Goal: Find contact information: Find specific fact

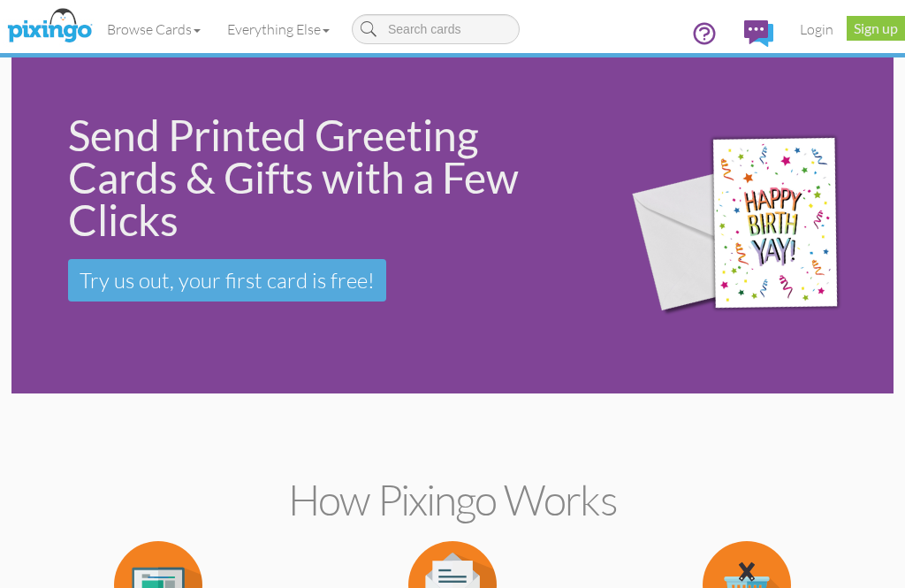
click at [817, 38] on link "Login" at bounding box center [817, 29] width 60 height 44
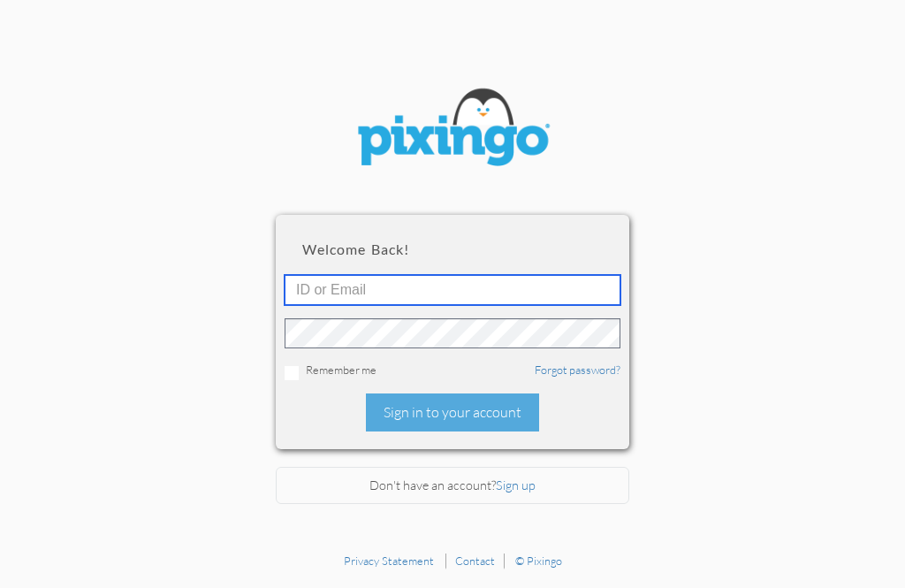
click at [525, 294] on input "text" at bounding box center [453, 290] width 336 height 30
type input "4888"
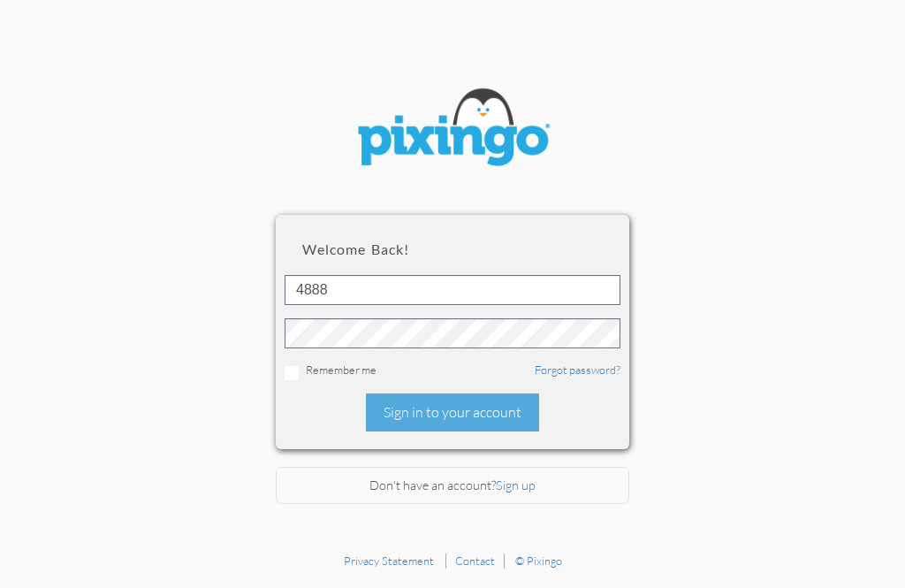
click at [463, 416] on div "Sign in to your account" at bounding box center [452, 412] width 173 height 38
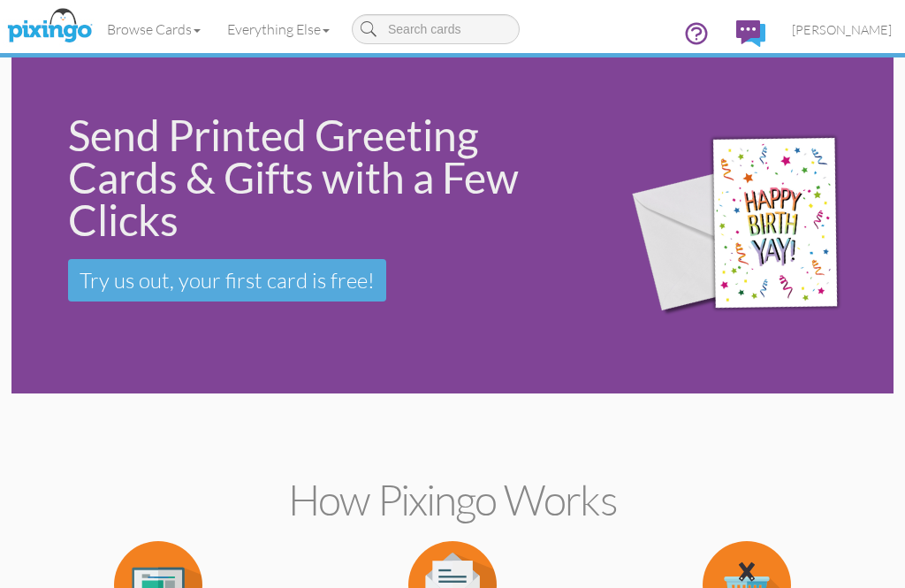
click at [875, 34] on span "[PERSON_NAME]" at bounding box center [842, 29] width 100 height 15
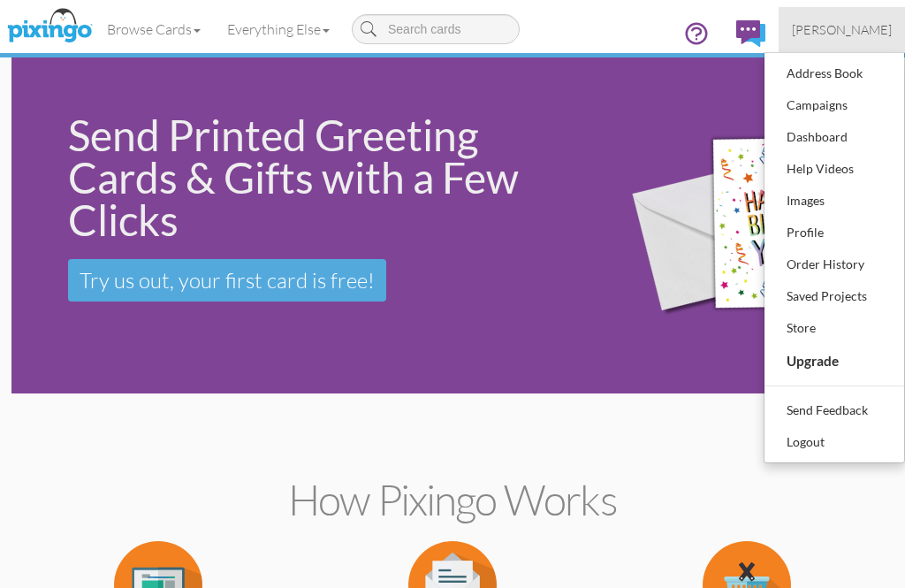
click at [842, 76] on div "Address Book" at bounding box center [834, 73] width 104 height 27
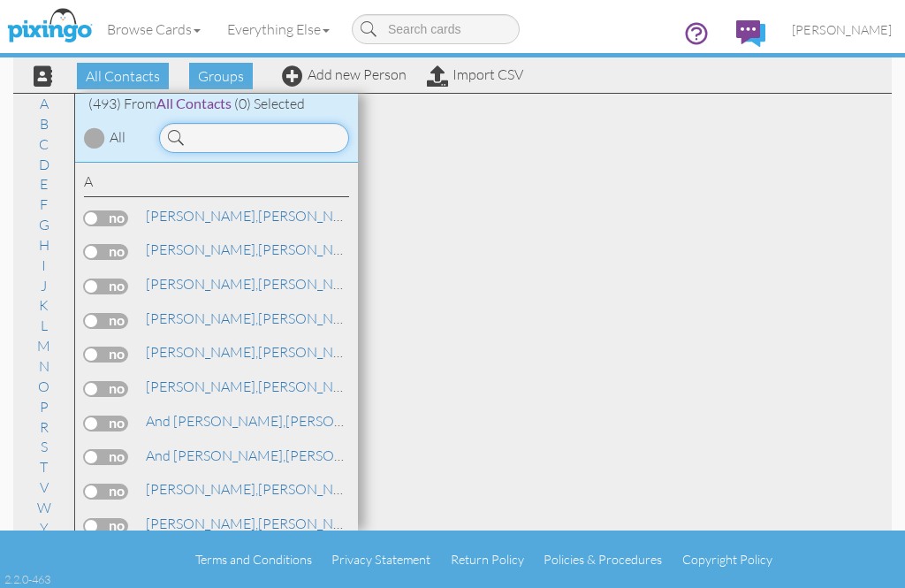
click at [302, 131] on input at bounding box center [254, 138] width 190 height 30
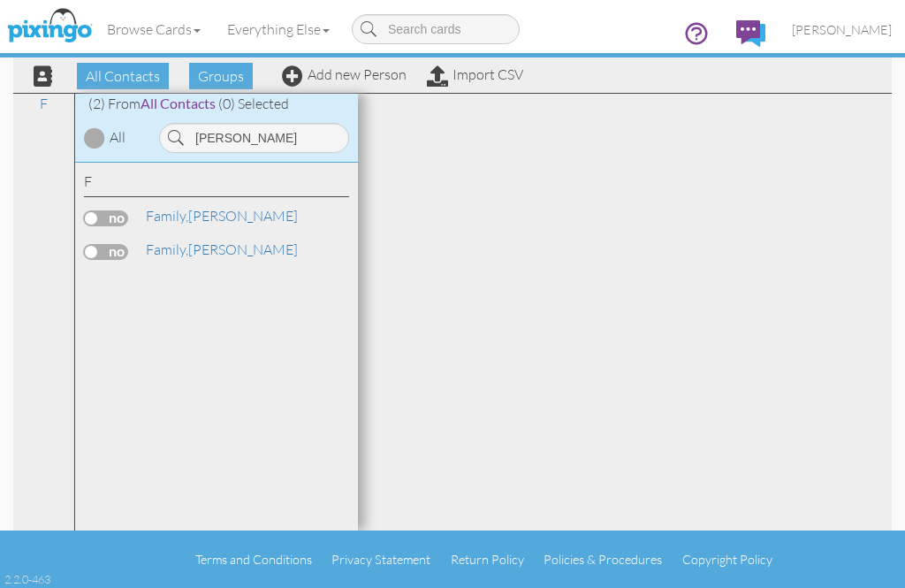
click at [193, 212] on link "Family, [PERSON_NAME]" at bounding box center [222, 215] width 156 height 21
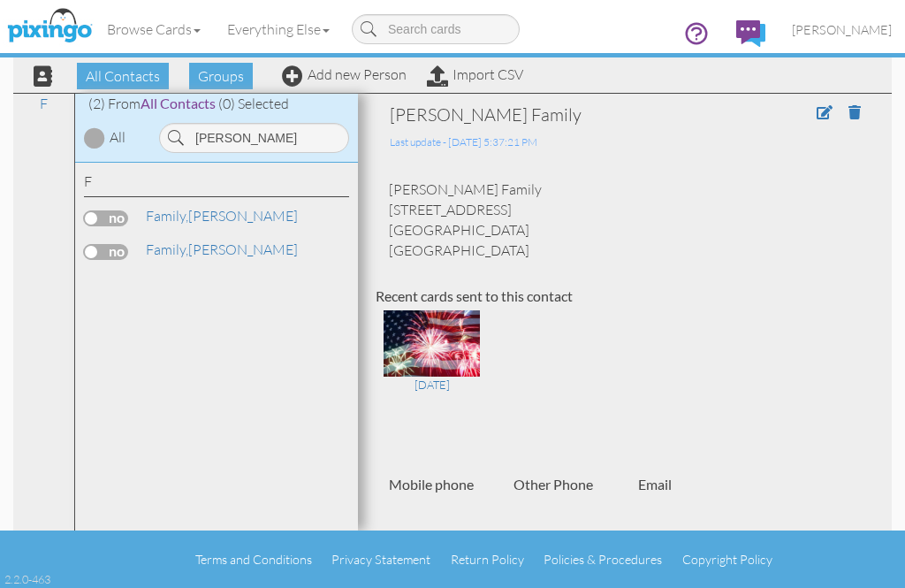
copy div "[PERSON_NAME] Family [STREET_ADDRESS]"
click at [267, 134] on input "[PERSON_NAME]" at bounding box center [254, 138] width 190 height 30
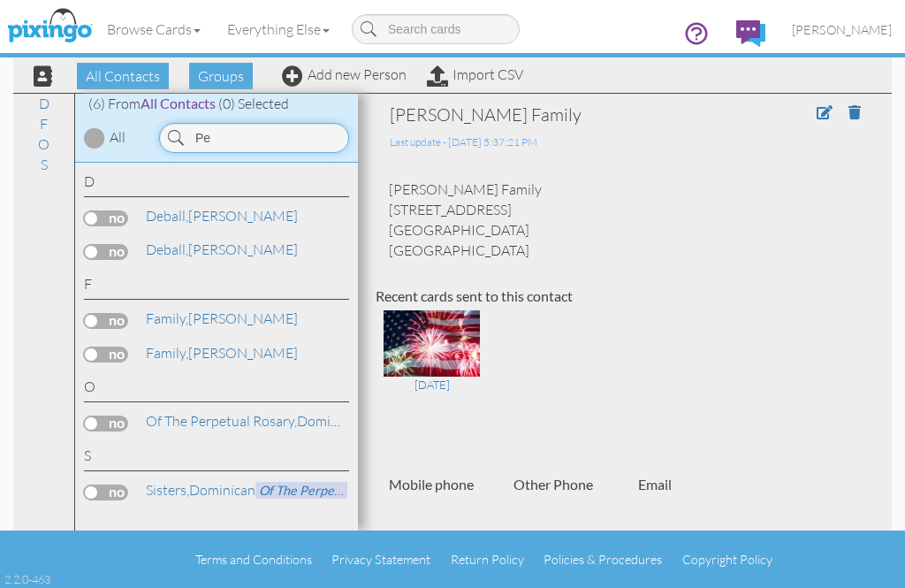
type input "P"
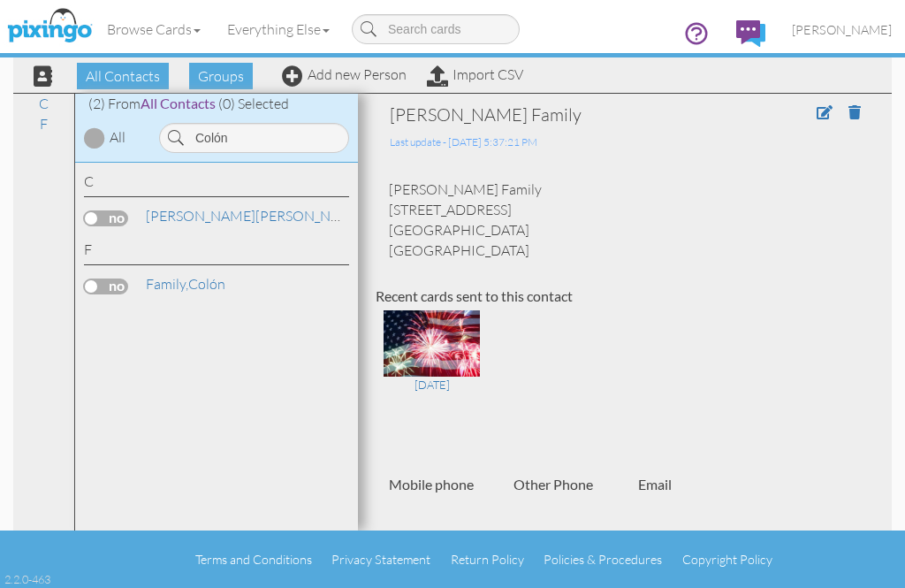
click at [194, 284] on link "Family, Colón" at bounding box center [185, 283] width 83 height 21
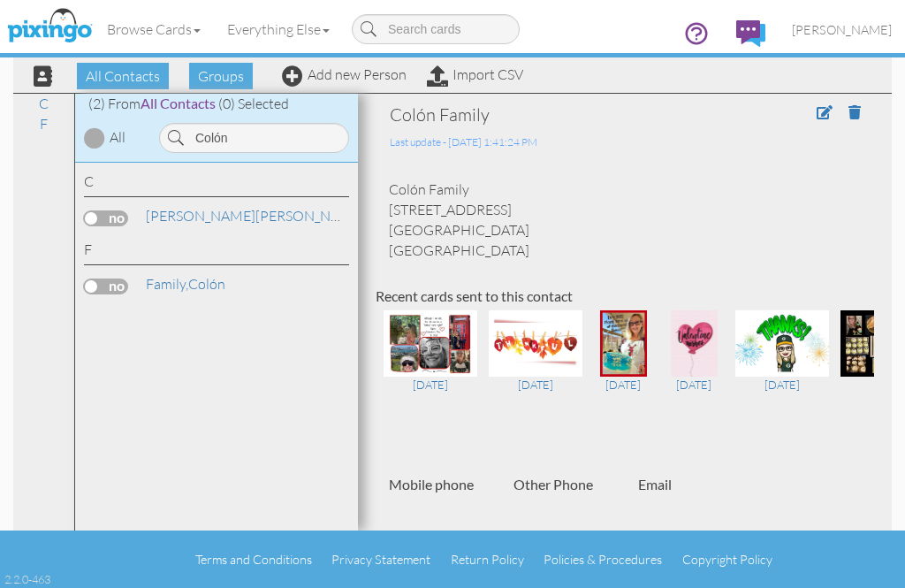
click at [225, 217] on link "[PERSON_NAME] Jr, [PERSON_NAME]" at bounding box center [255, 215] width 223 height 21
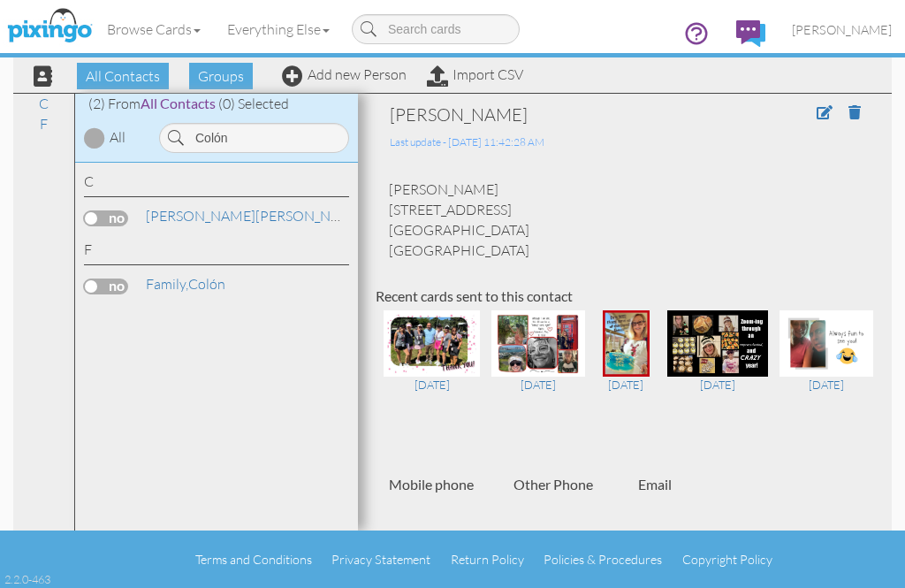
click at [206, 280] on link "Family, Colón" at bounding box center [185, 283] width 83 height 21
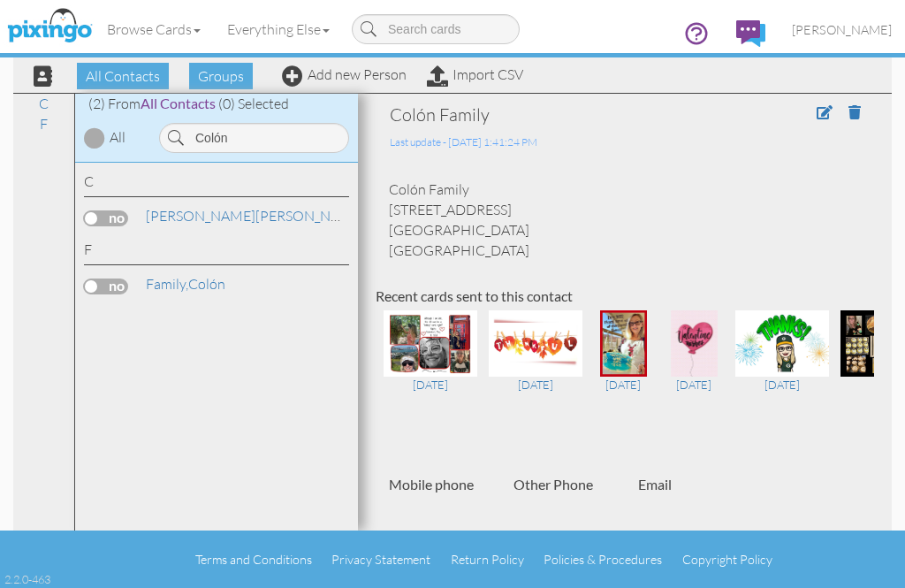
copy div "Colón Family [STREET_ADDRESS]"
click at [257, 137] on input "Colón" at bounding box center [254, 138] width 190 height 30
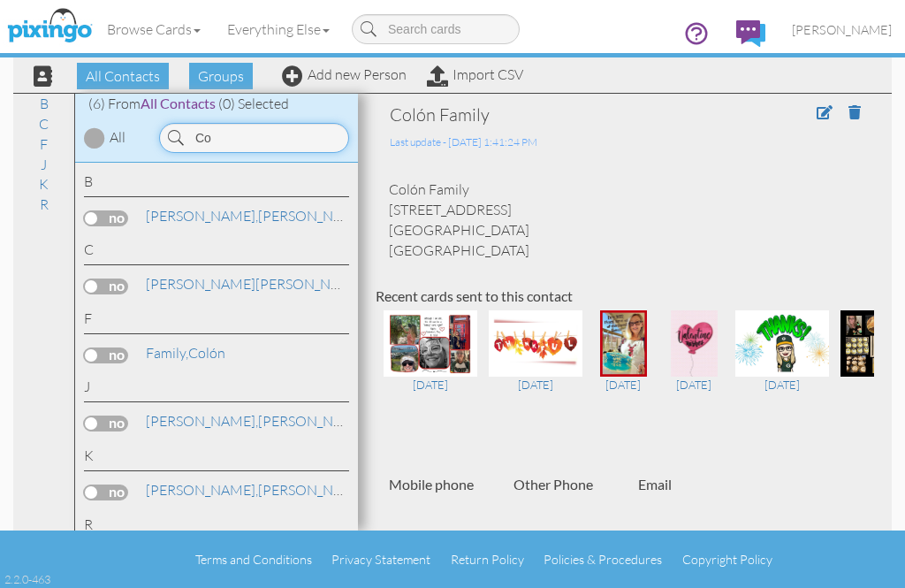
type input "C"
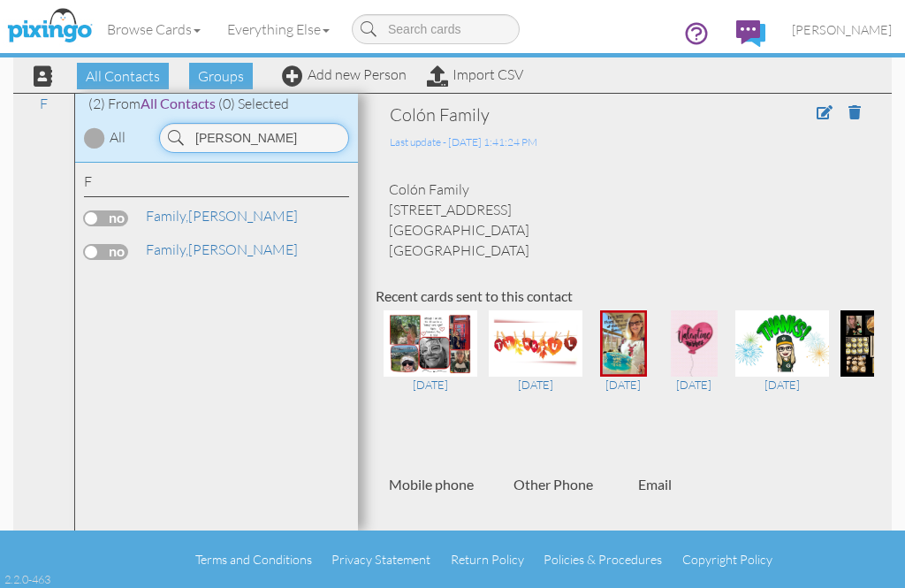
click at [269, 133] on input "[PERSON_NAME]" at bounding box center [254, 138] width 190 height 30
type input "[PERSON_NAME]"
click at [258, 138] on input "[PERSON_NAME]" at bounding box center [254, 138] width 190 height 30
click at [240, 216] on div "Family, [PERSON_NAME]" at bounding box center [244, 216] width 208 height 20
click at [195, 223] on link "Family, [PERSON_NAME]" at bounding box center [222, 215] width 156 height 21
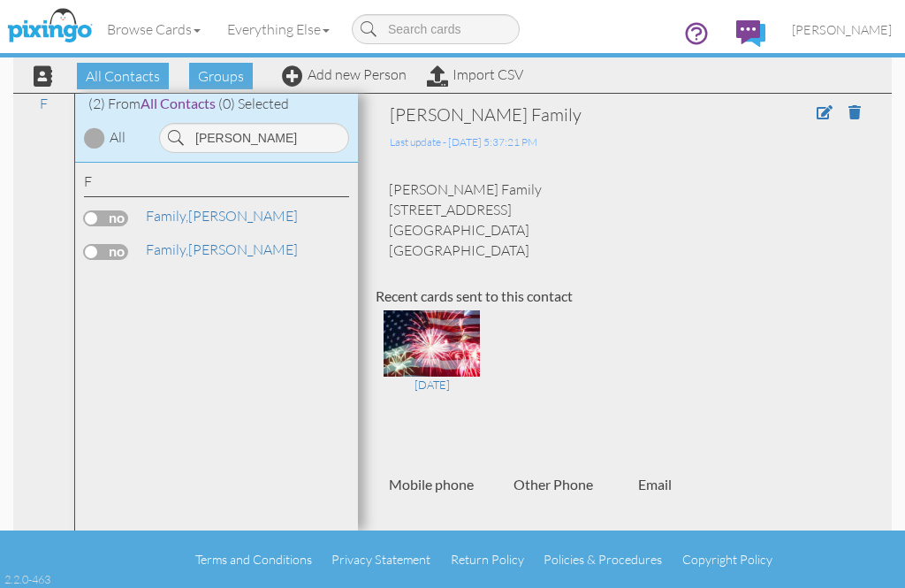
click at [208, 251] on link "Family, [PERSON_NAME]" at bounding box center [222, 249] width 156 height 21
